Goal: Check status: Check status

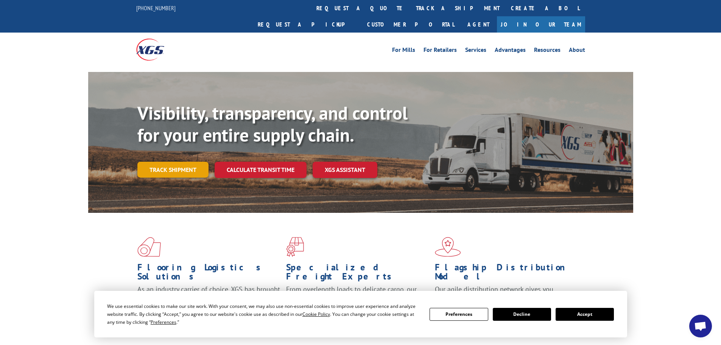
click at [175, 162] on link "Track shipment" at bounding box center [172, 170] width 71 height 16
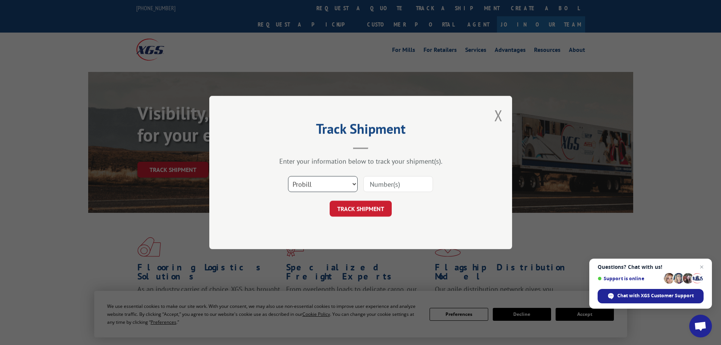
click at [320, 182] on select "Select category... Probill BOL PO" at bounding box center [323, 184] width 70 height 16
select select "po"
click at [288, 176] on select "Select category... Probill BOL PO" at bounding box center [323, 184] width 70 height 16
click at [386, 182] on input at bounding box center [398, 184] width 70 height 16
paste input "52530813"
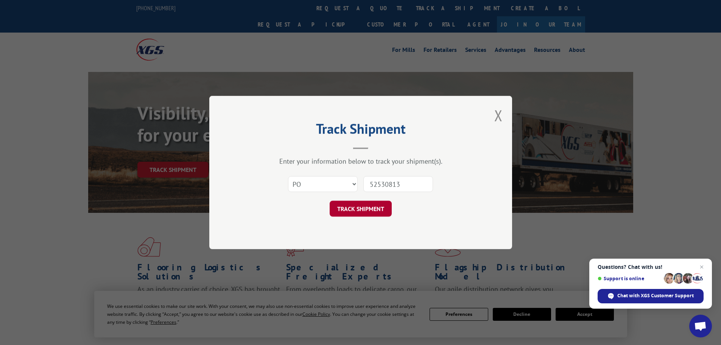
type input "52530813"
click at [363, 206] on button "TRACK SHIPMENT" at bounding box center [361, 209] width 62 height 16
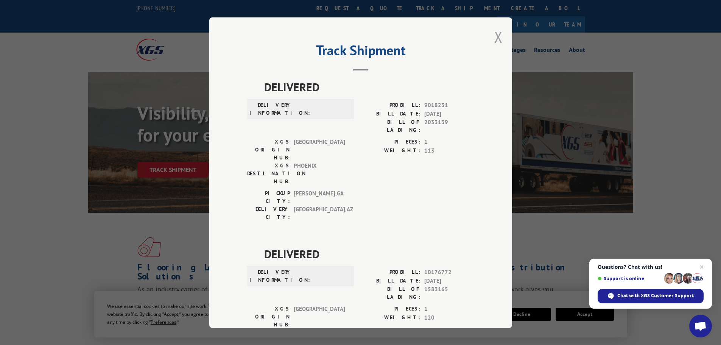
click at [497, 39] on button "Close modal" at bounding box center [498, 37] width 8 height 20
